Goal: Information Seeking & Learning: Learn about a topic

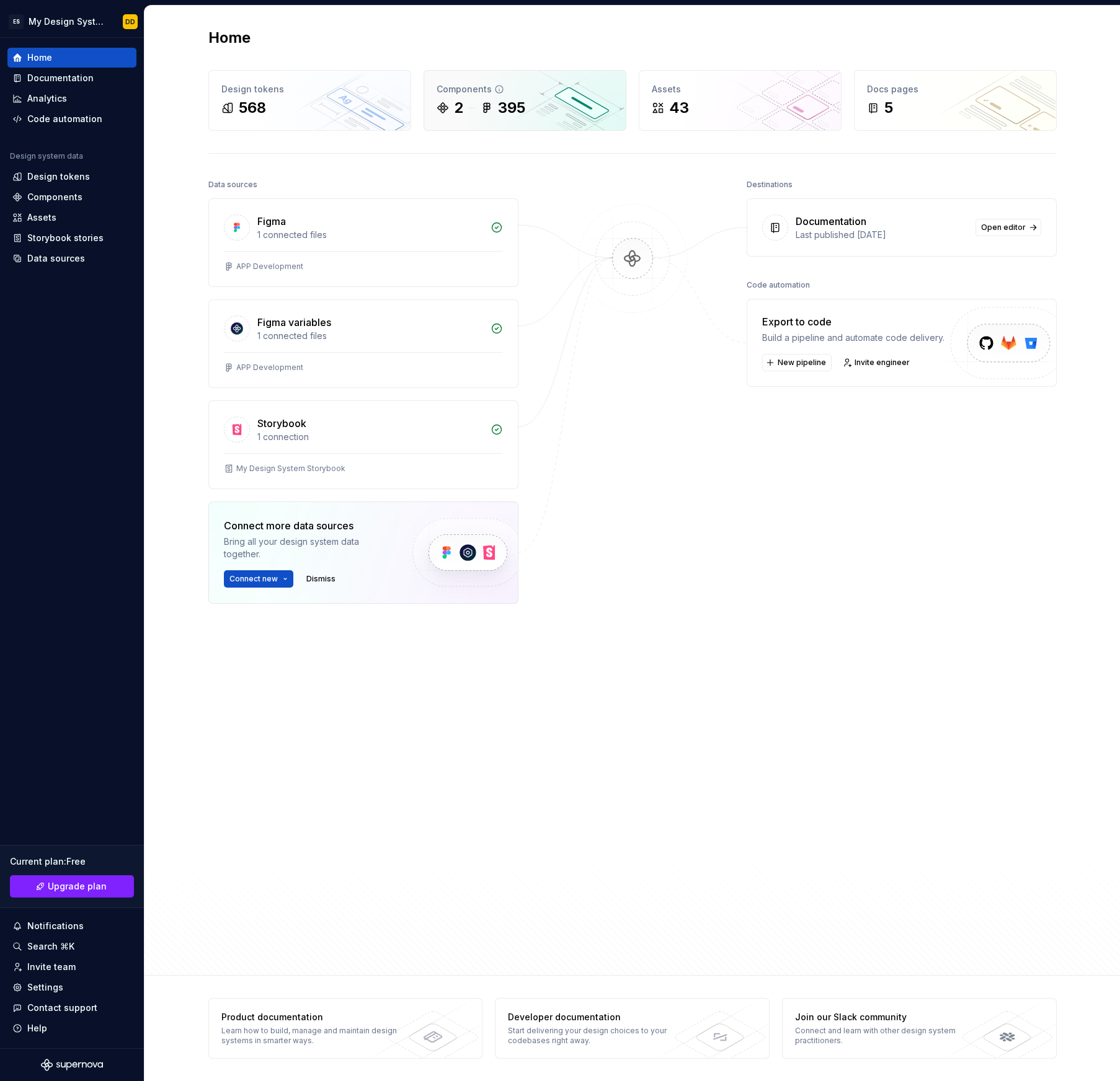
click at [450, 106] on div "2" at bounding box center [450, 108] width 26 height 20
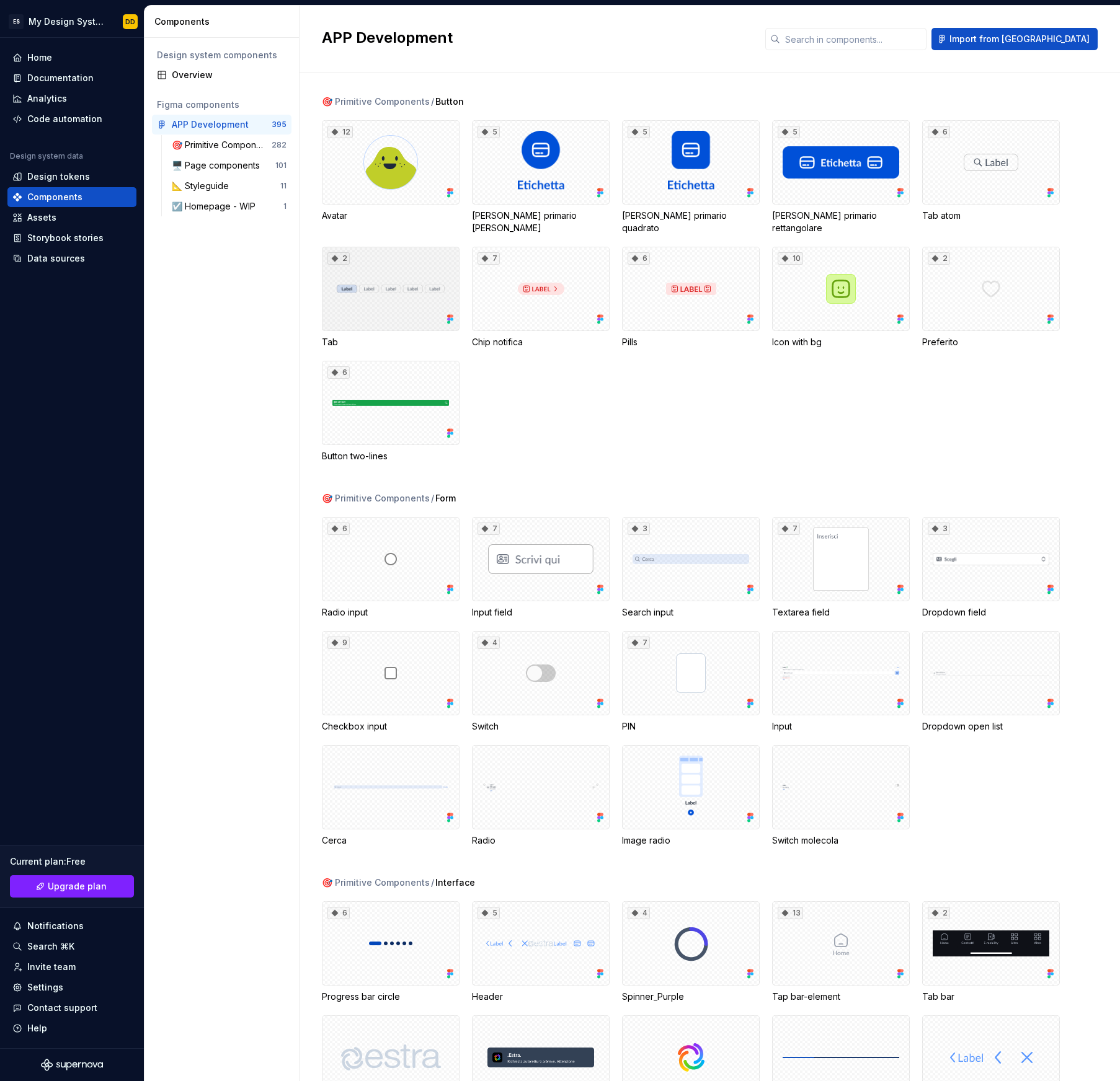
click at [364, 246] on div "2" at bounding box center [391, 289] width 137 height 85
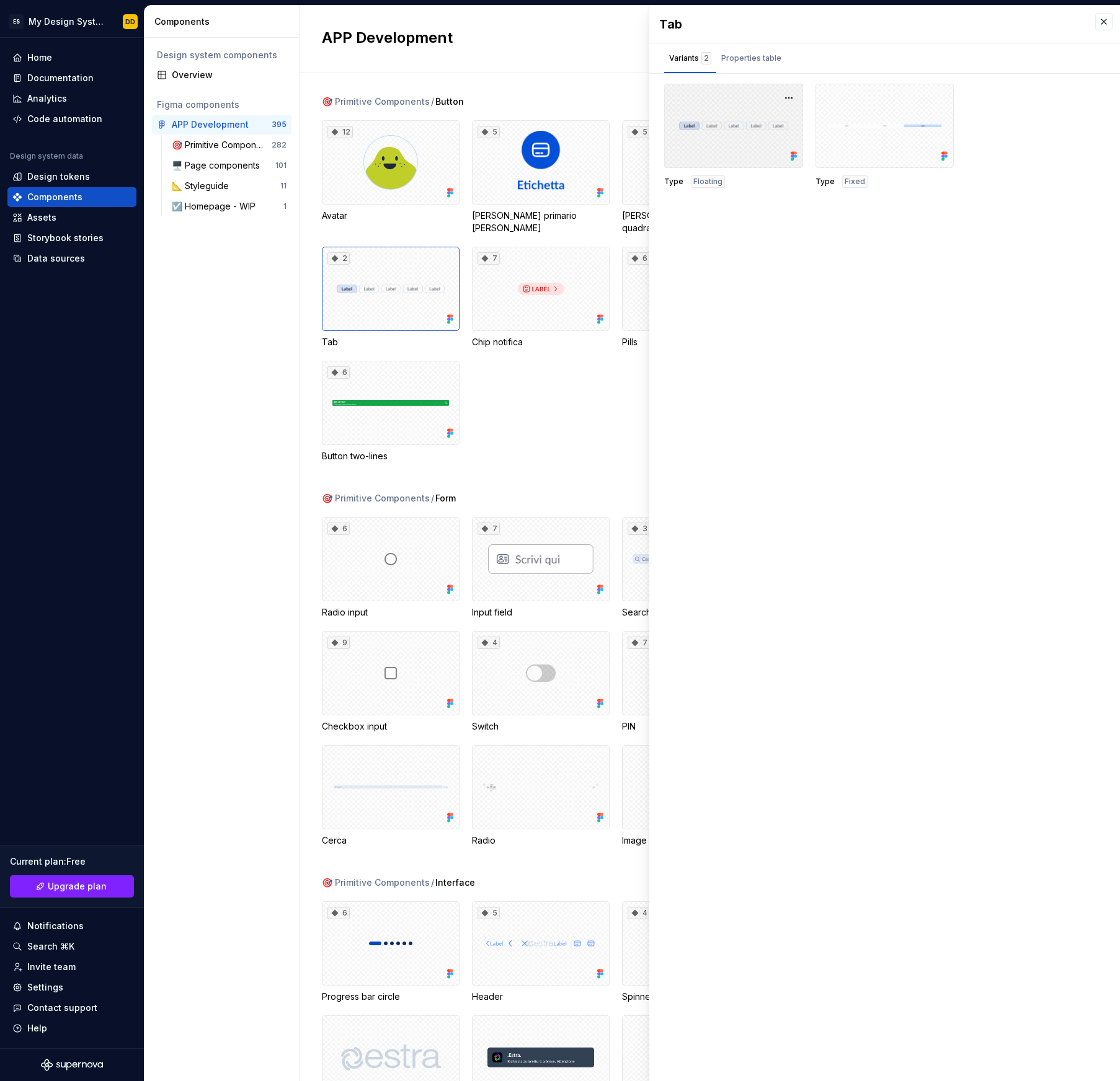
click at [770, 137] on div at bounding box center [733, 126] width 139 height 85
click at [757, 67] on div "Properties table" at bounding box center [751, 58] width 70 height 20
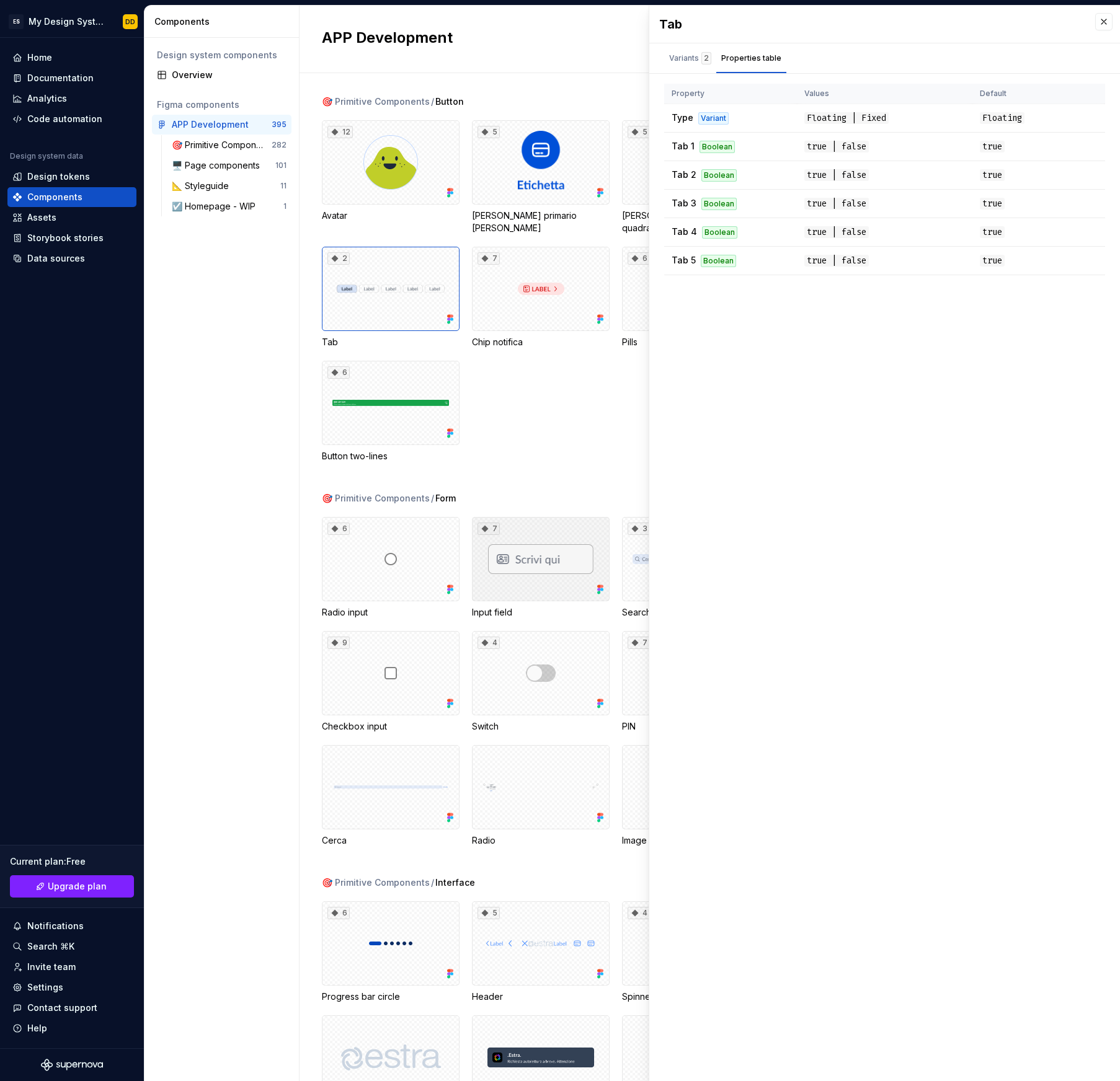
click at [514, 566] on div "7" at bounding box center [541, 560] width 137 height 85
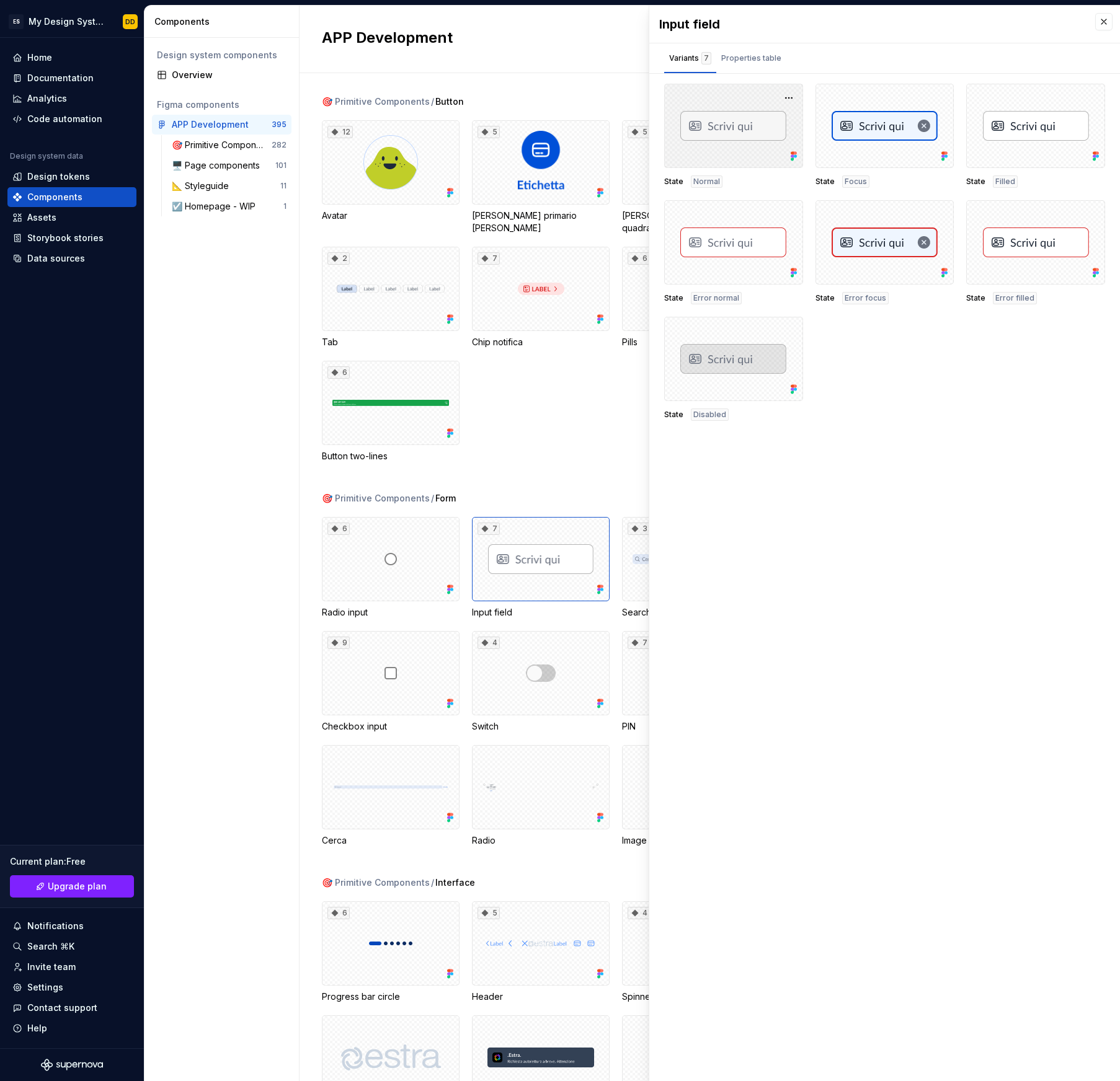
click at [746, 117] on div at bounding box center [733, 126] width 139 height 85
click at [757, 58] on div "Properties table" at bounding box center [751, 58] width 60 height 13
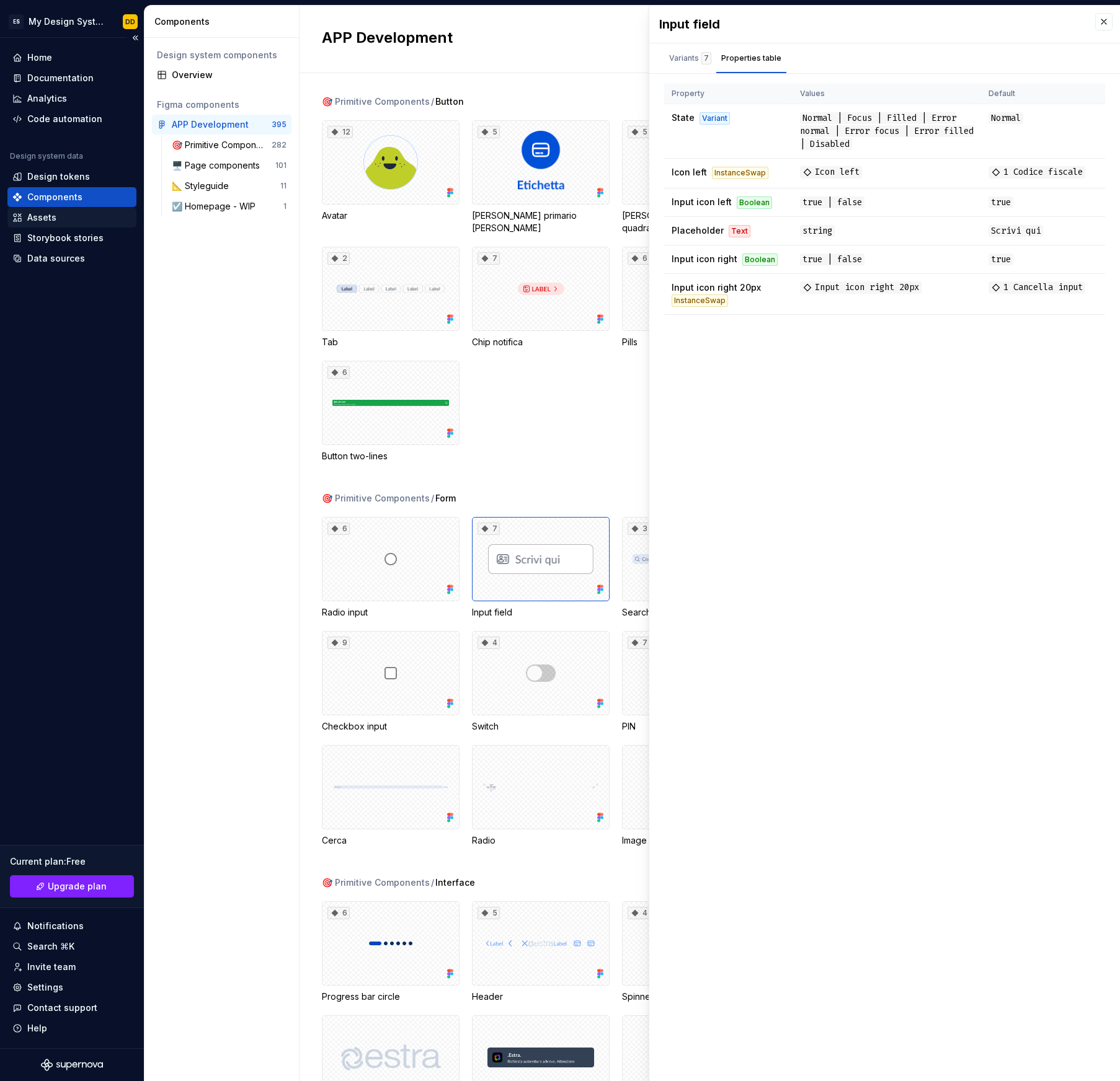
click at [59, 217] on div "Assets" at bounding box center [72, 217] width 119 height 13
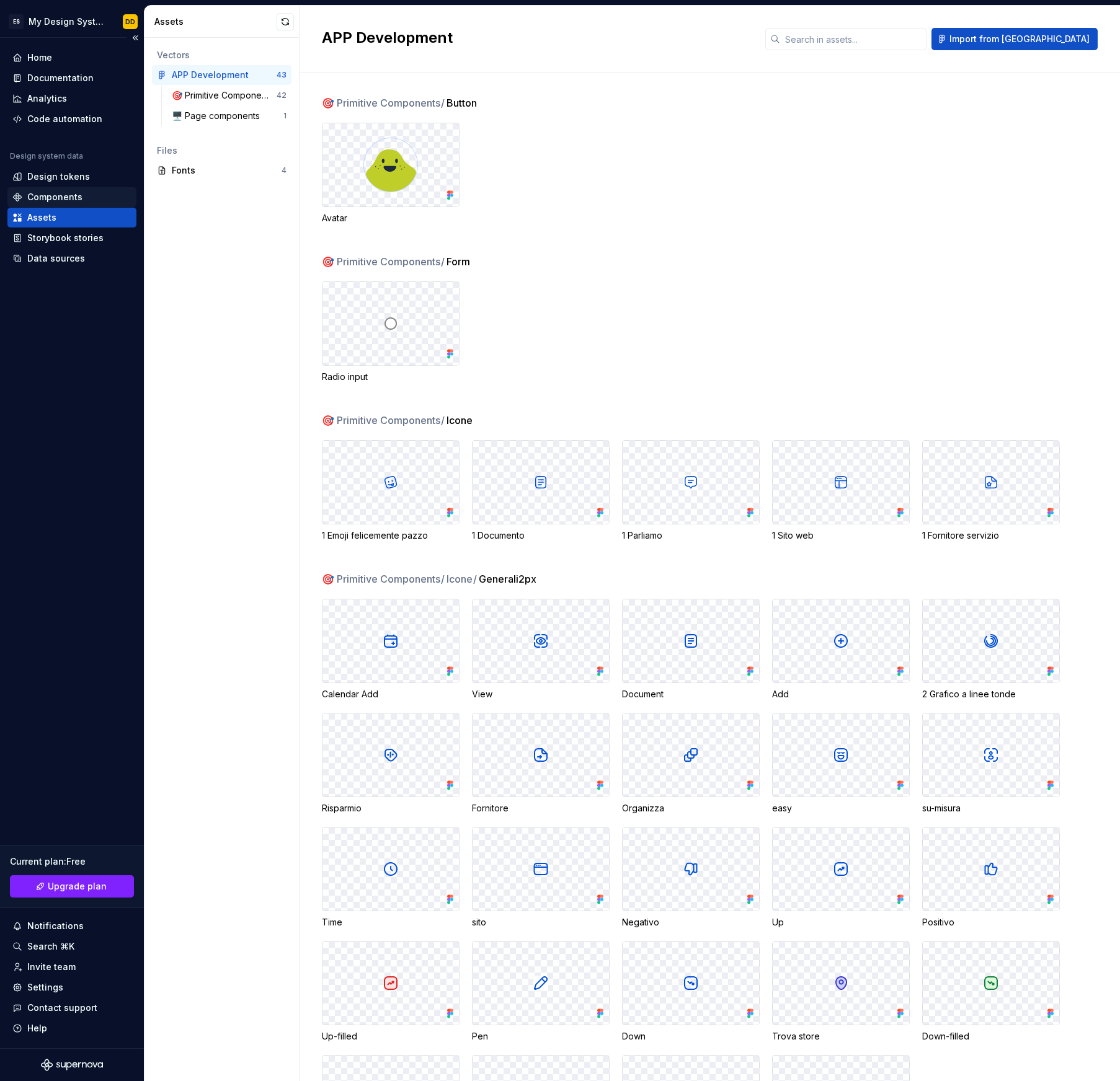
click at [60, 203] on div "Components" at bounding box center [55, 197] width 56 height 13
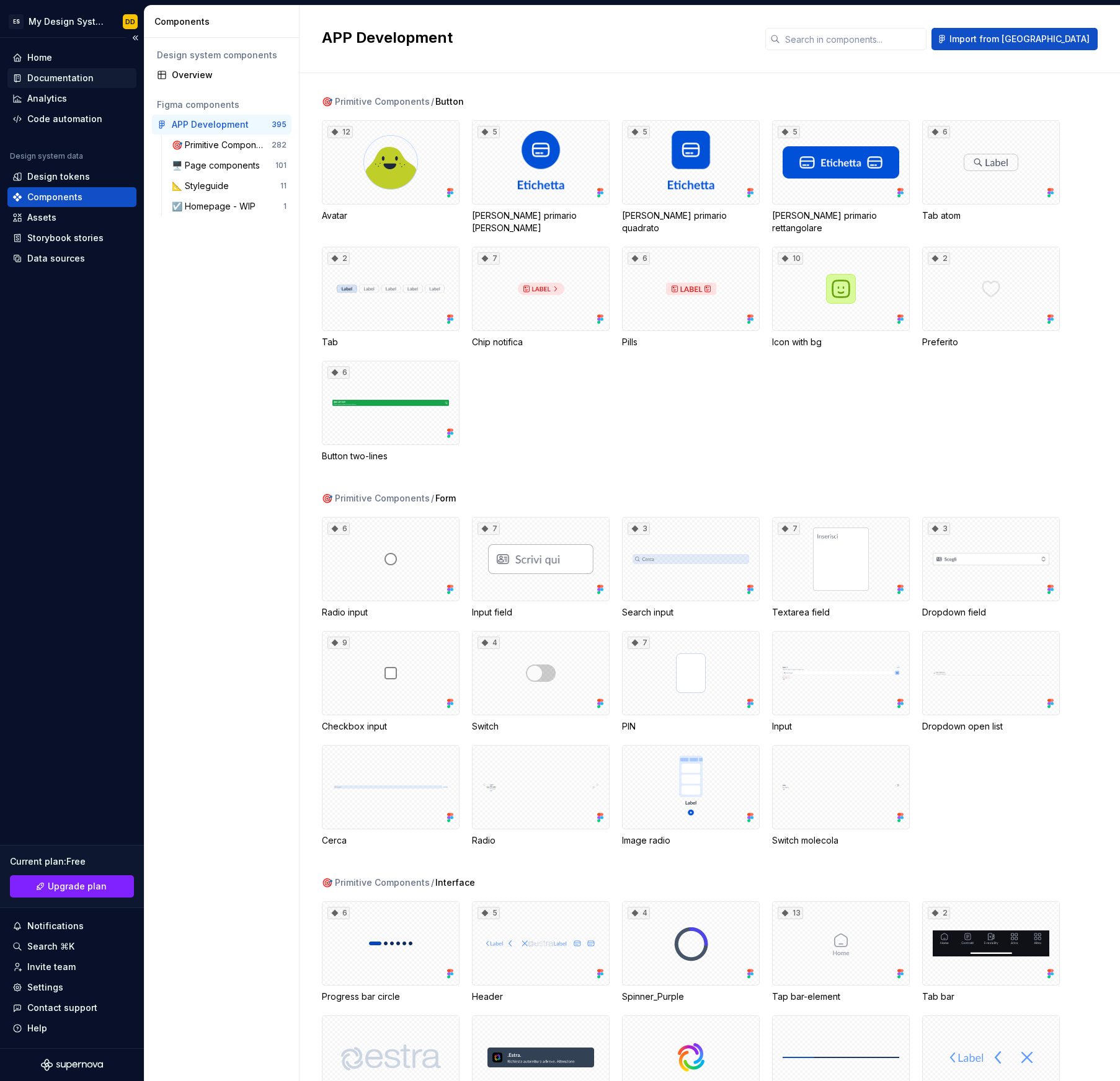
click at [38, 83] on div "Documentation" at bounding box center [60, 78] width 66 height 13
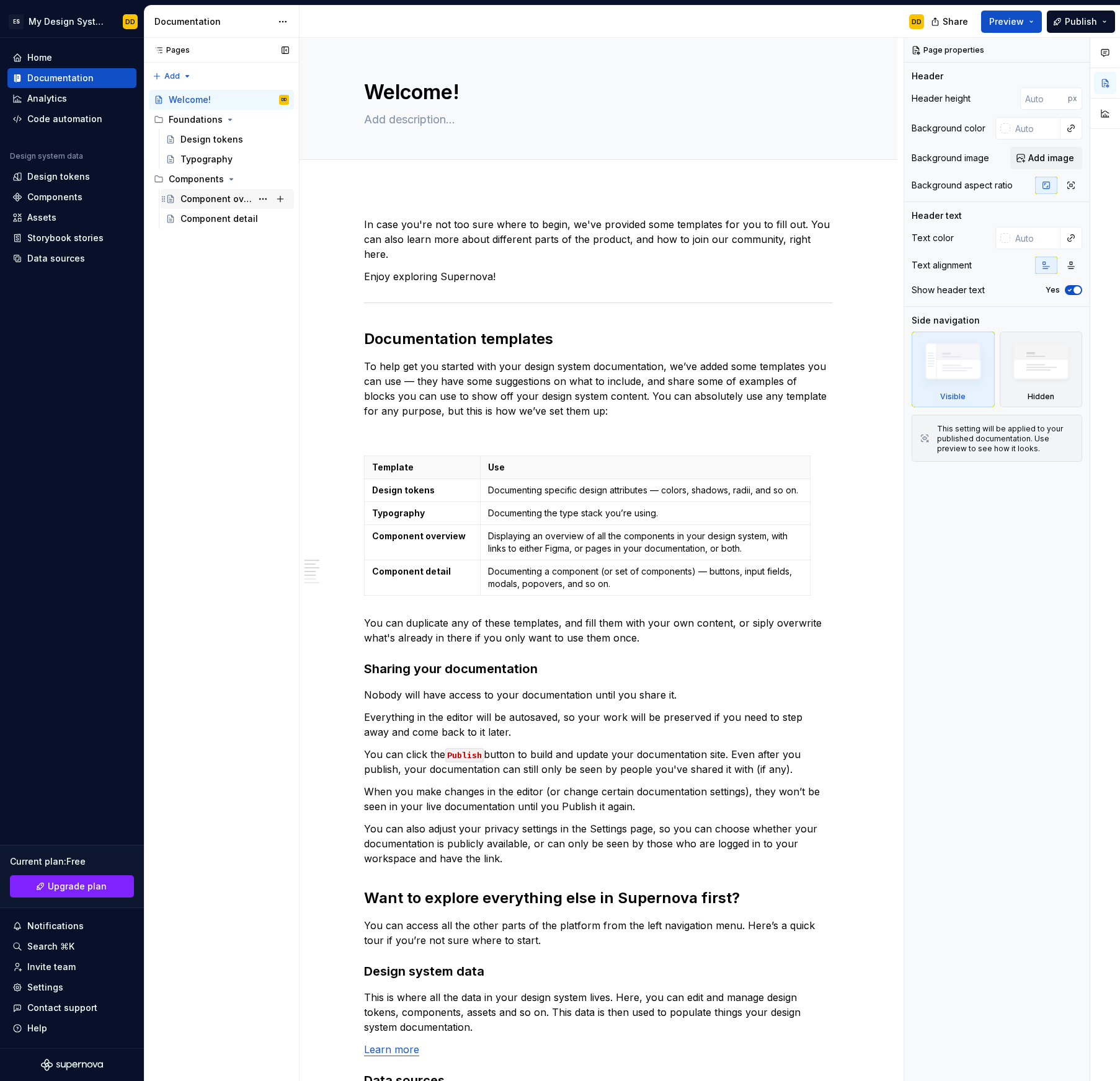
click at [223, 203] on div "Component overview" at bounding box center [216, 199] width 71 height 13
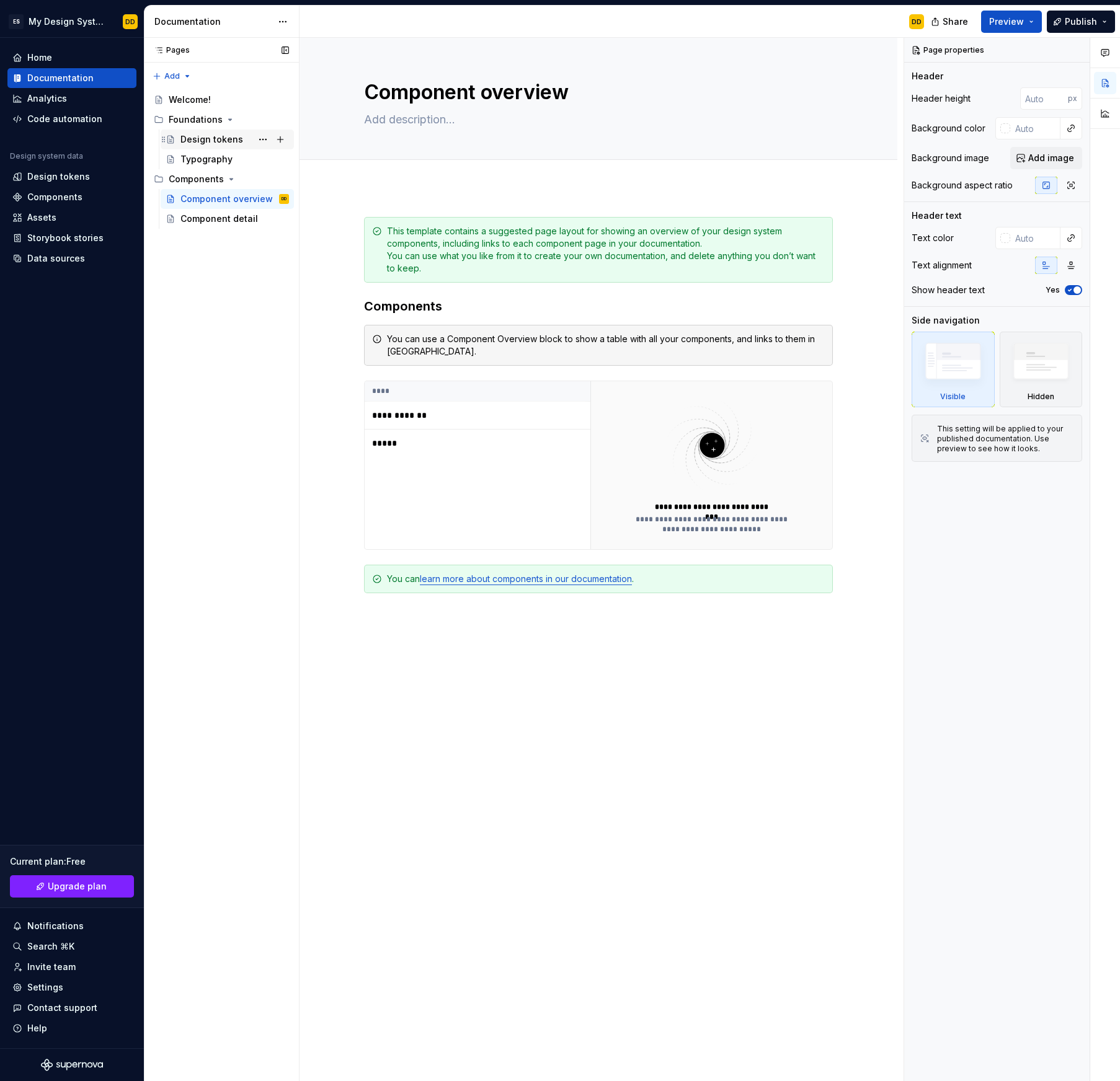
click at [191, 143] on div "Design tokens" at bounding box center [211, 139] width 63 height 13
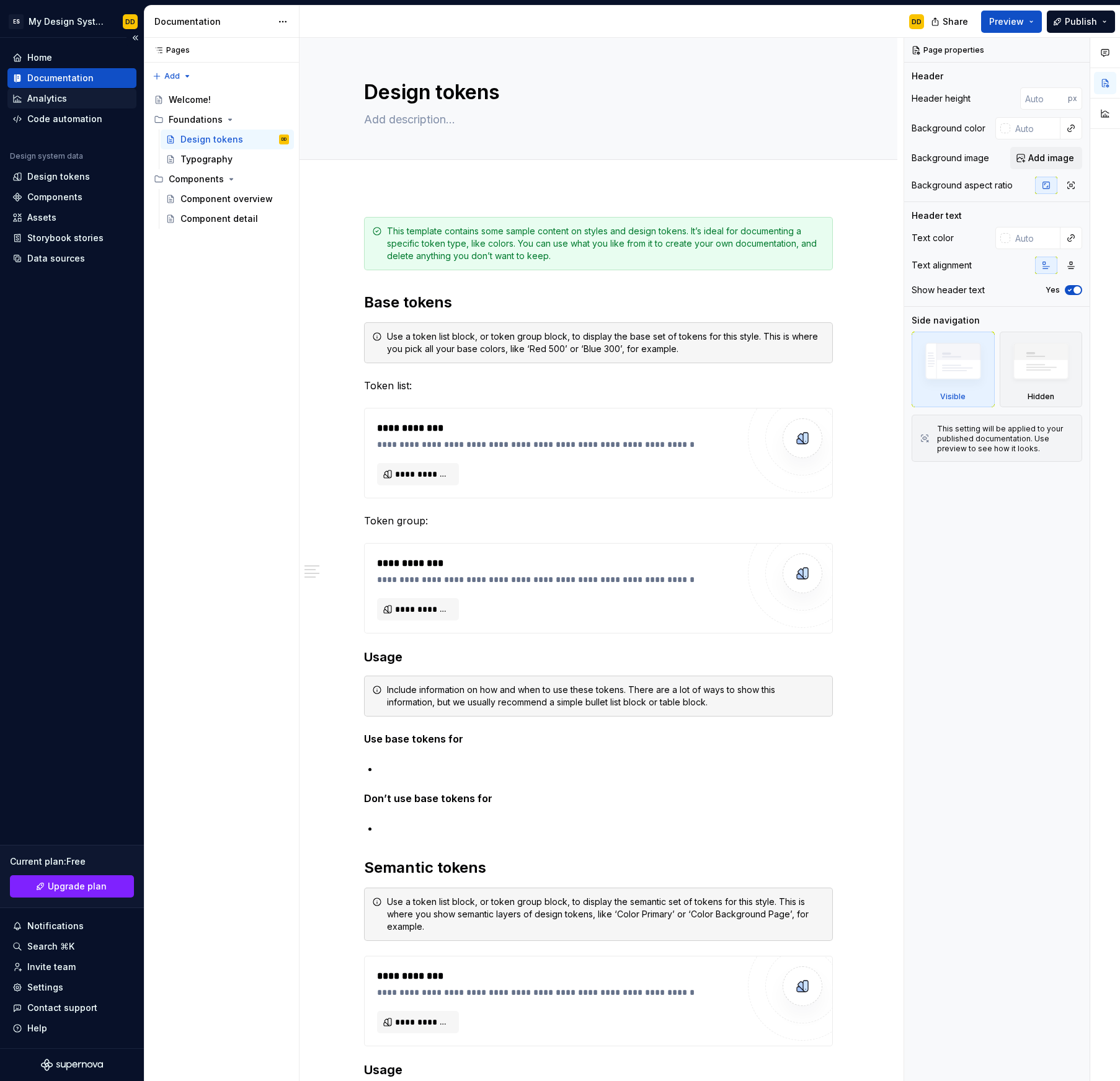
type textarea "*"
click at [56, 99] on div "Analytics" at bounding box center [47, 98] width 40 height 13
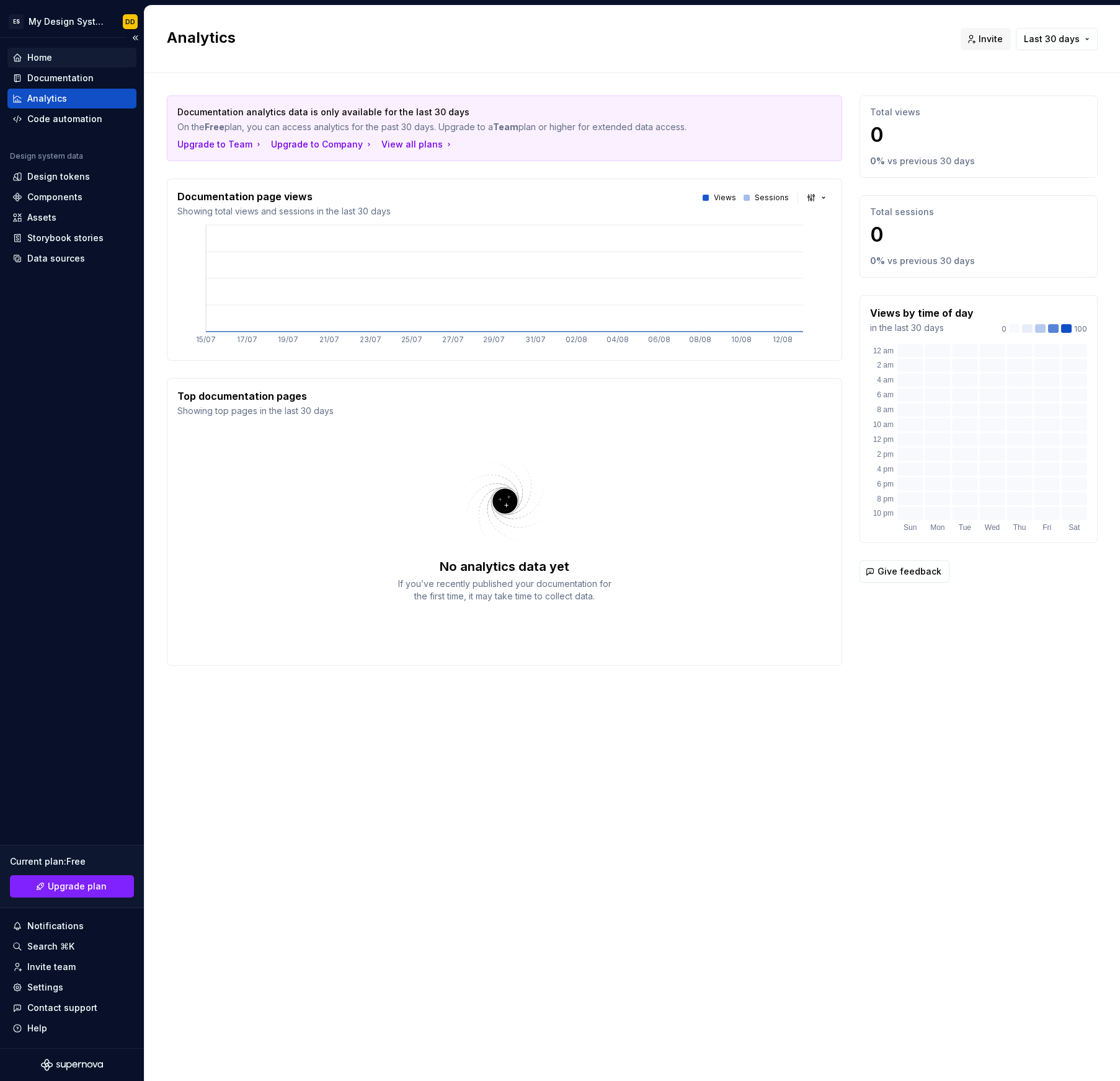
click at [37, 62] on div "Home" at bounding box center [40, 57] width 25 height 13
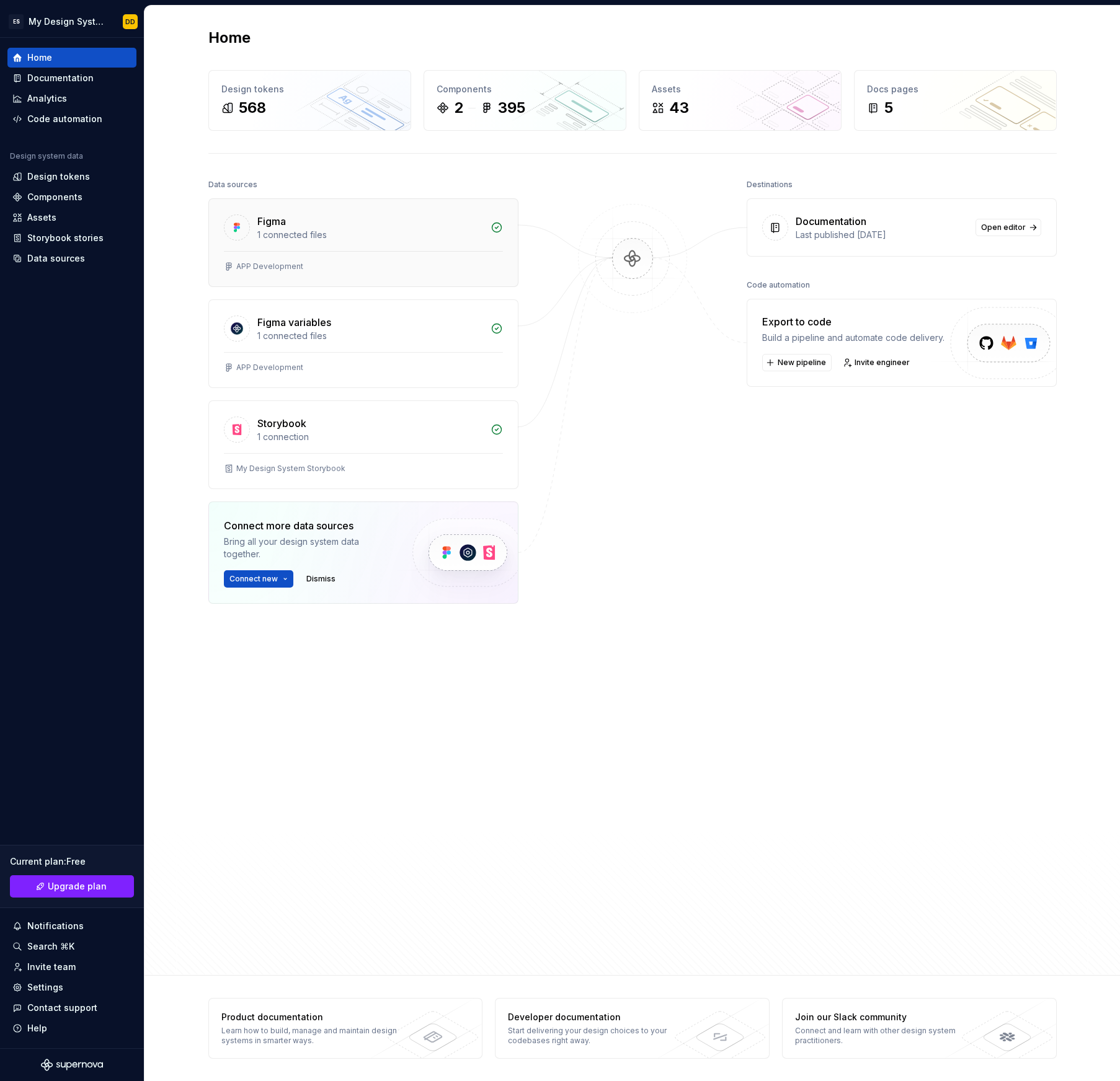
click at [297, 240] on div "1 connected files" at bounding box center [370, 235] width 226 height 13
